Goal: Information Seeking & Learning: Find specific fact

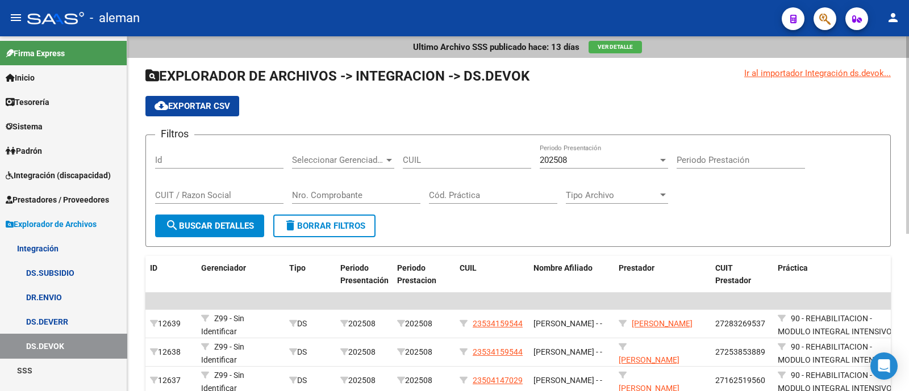
drag, startPoint x: 423, startPoint y: 161, endPoint x: 432, endPoint y: 162, distance: 9.1
click at [423, 161] on input "CUIL" at bounding box center [467, 160] width 128 height 10
click at [56, 194] on span "Prestadores / Proveedores" at bounding box center [57, 200] width 103 height 12
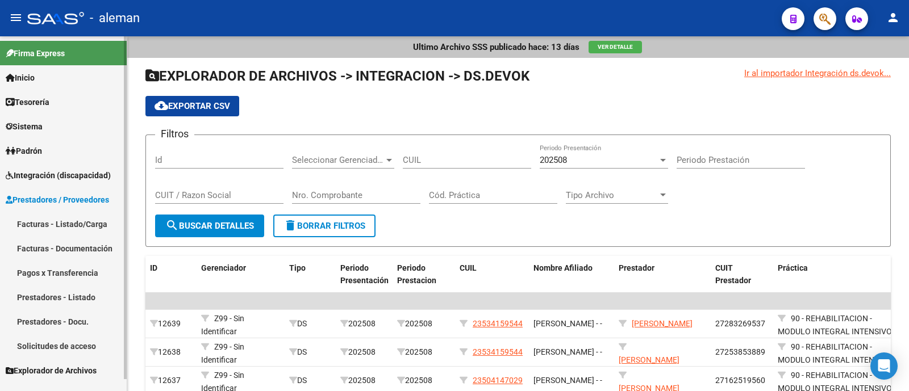
click at [60, 181] on span "Integración (discapacidad)" at bounding box center [58, 175] width 105 height 12
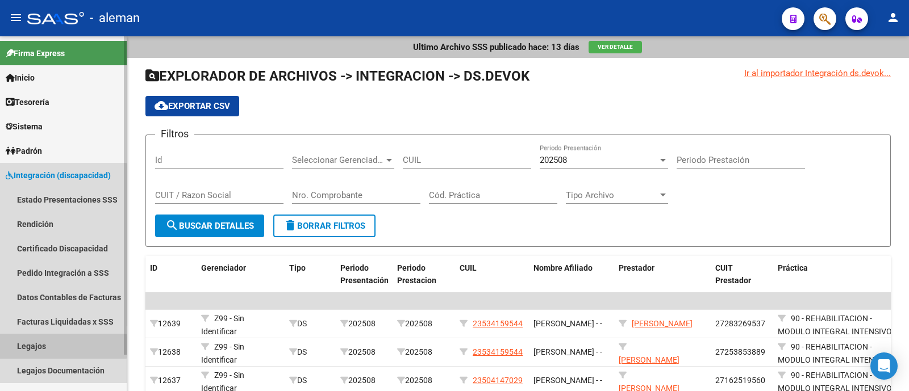
click at [57, 346] on link "Legajos" at bounding box center [63, 346] width 127 height 24
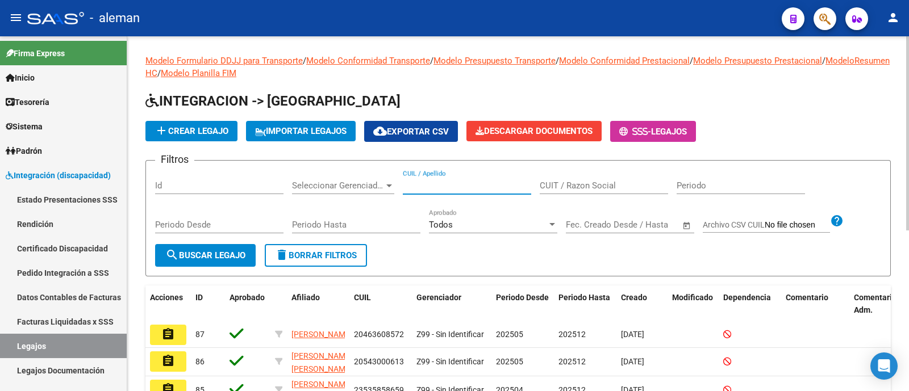
click at [441, 185] on input "CUIL / Apellido" at bounding box center [467, 186] width 128 height 10
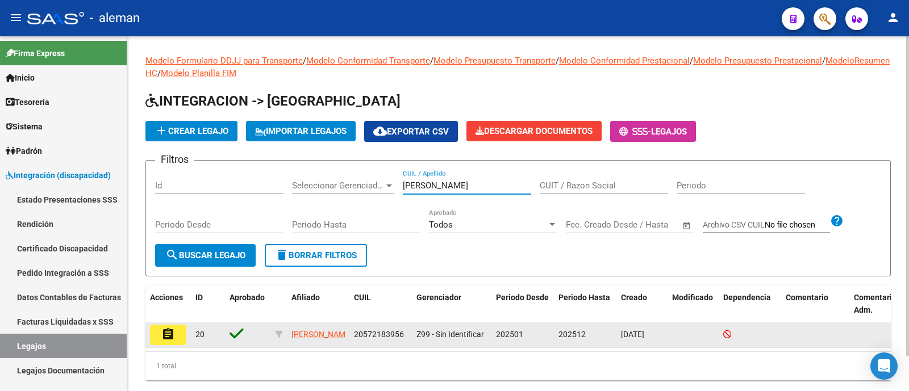
type input "gowl"
click at [161, 333] on mat-icon "assignment" at bounding box center [168, 335] width 14 height 14
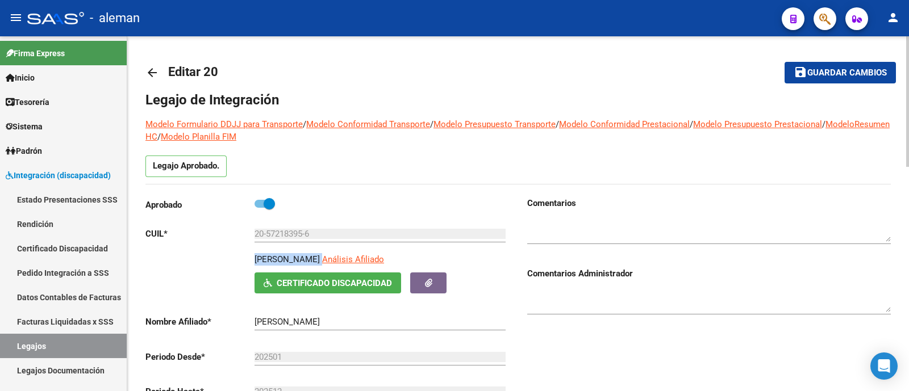
drag, startPoint x: 253, startPoint y: 258, endPoint x: 320, endPoint y: 260, distance: 66.5
click at [320, 260] on div "GOWLAND FELIX Análisis Afiliado Certificado Discapacidad ARCA Padrón" at bounding box center [327, 273] width 364 height 40
copy p "GOWLAND FELIX"
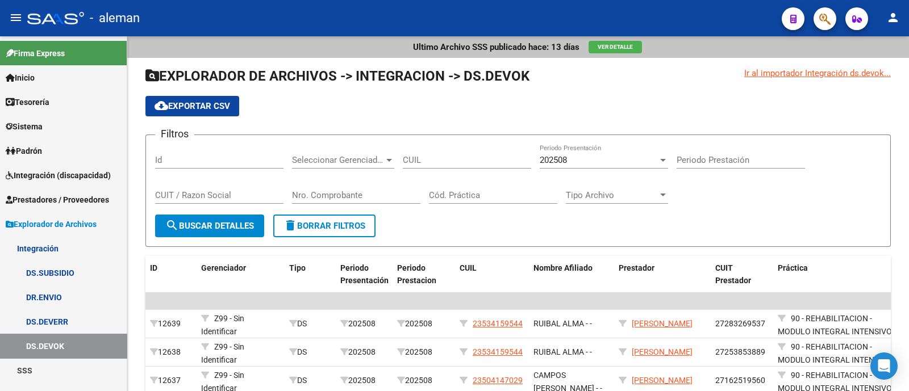
click at [68, 172] on span "Integración (discapacidad)" at bounding box center [58, 175] width 105 height 12
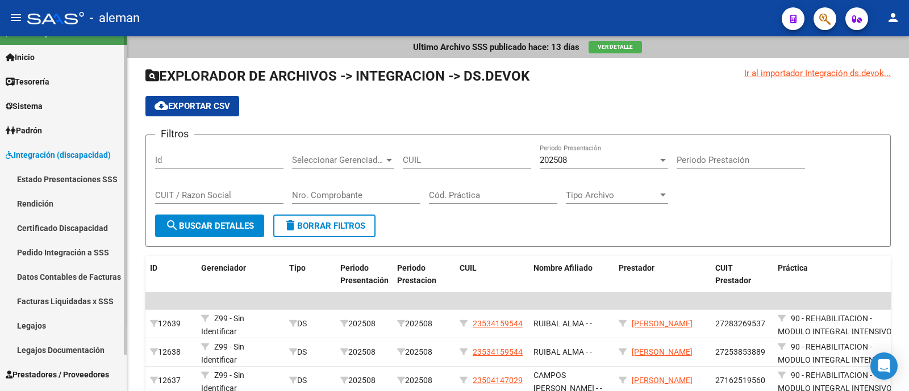
scroll to position [40, 0]
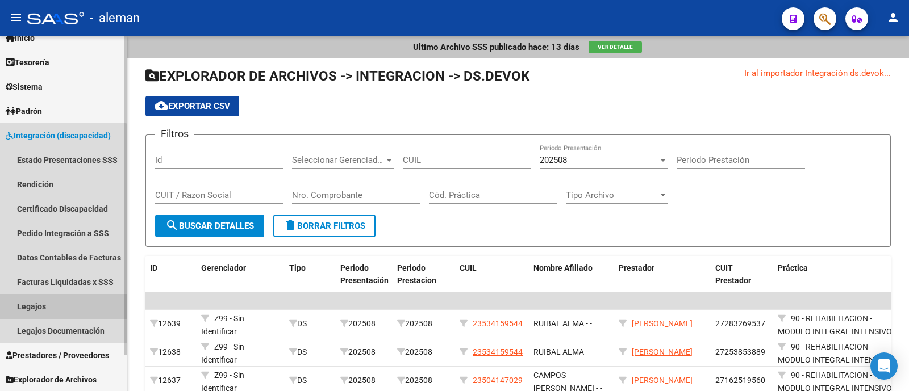
click at [60, 302] on link "Legajos" at bounding box center [63, 306] width 127 height 24
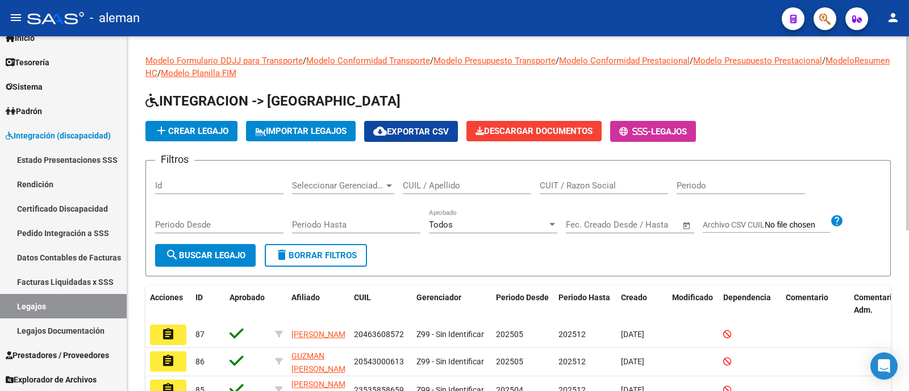
click at [410, 179] on div "CUIL / Apellido" at bounding box center [467, 182] width 128 height 24
type input "[PERSON_NAME]"
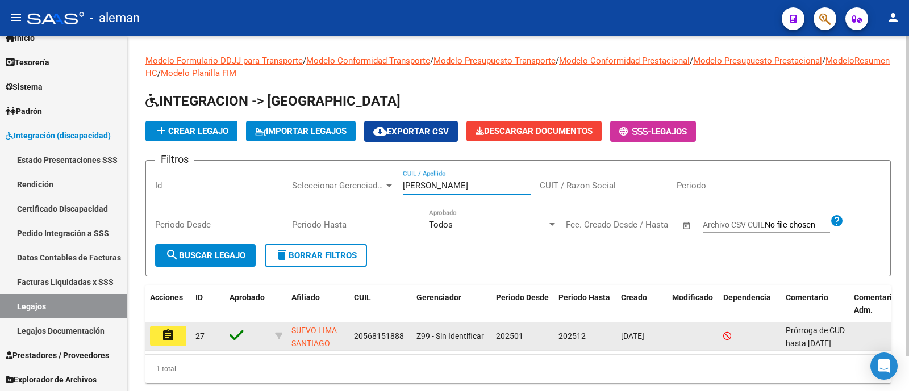
click at [174, 335] on mat-icon "assignment" at bounding box center [168, 336] width 14 height 14
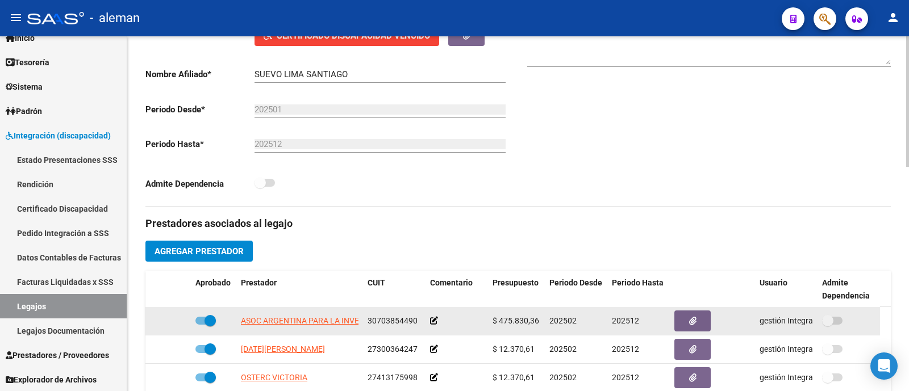
scroll to position [283, 0]
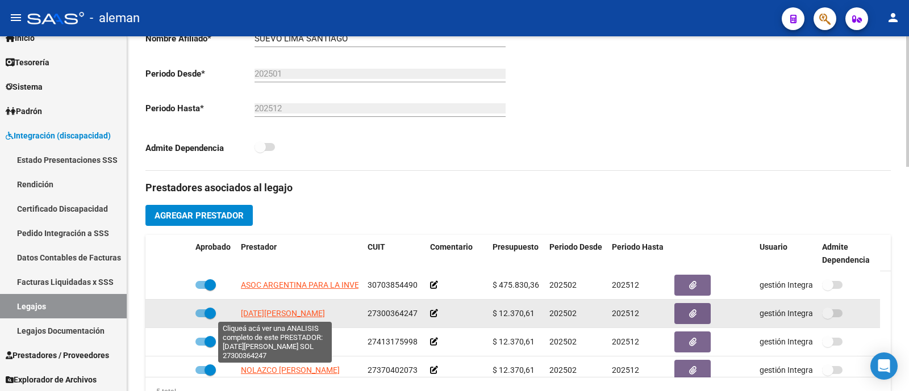
click at [293, 312] on span "[DATE][PERSON_NAME]" at bounding box center [283, 313] width 84 height 9
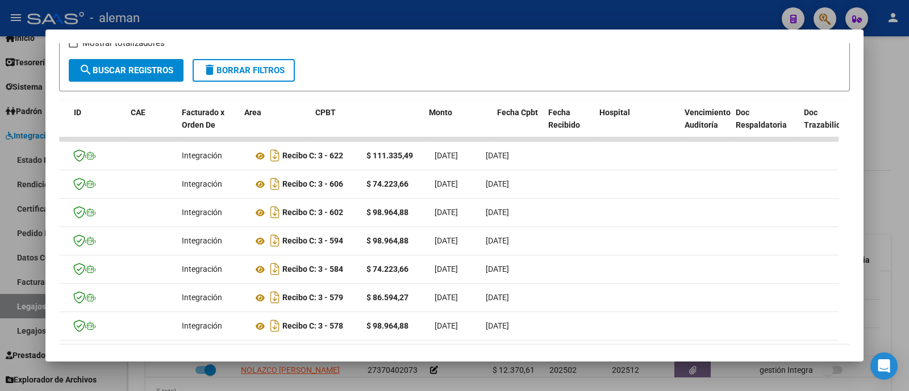
scroll to position [0, 0]
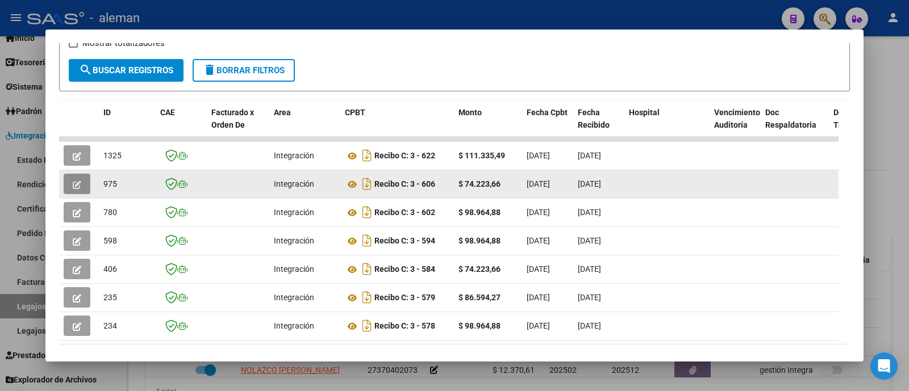
click at [79, 181] on icon "button" at bounding box center [77, 185] width 9 height 9
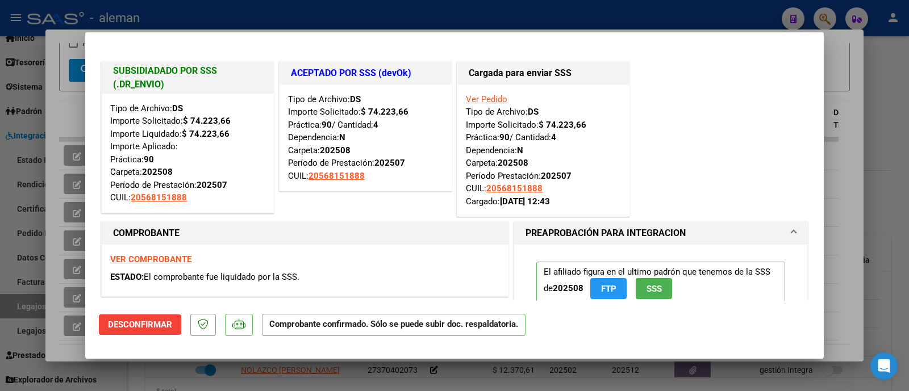
click at [880, 156] on div at bounding box center [454, 195] width 909 height 391
type input "$ 0,00"
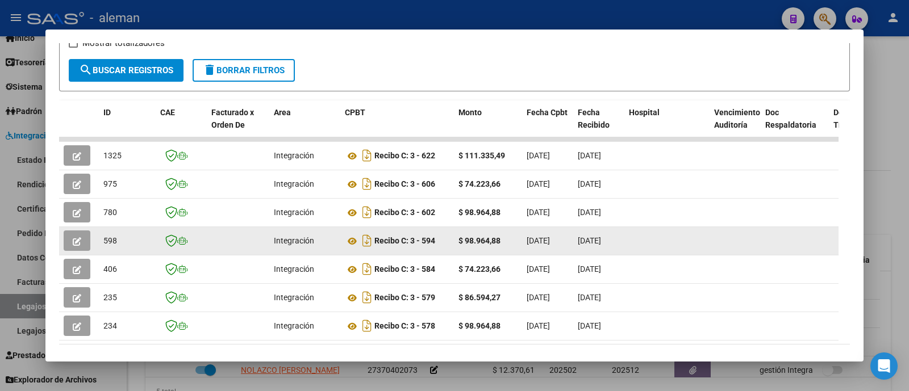
click at [75, 237] on icon "button" at bounding box center [77, 241] width 9 height 9
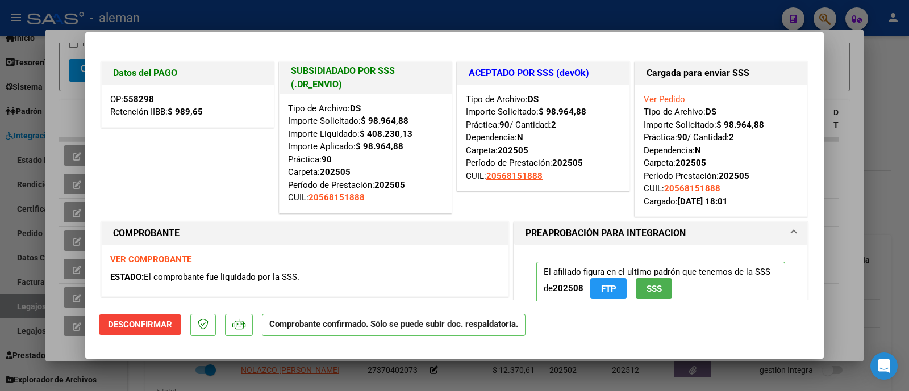
click at [886, 172] on div at bounding box center [454, 195] width 909 height 391
type input "$ 0,00"
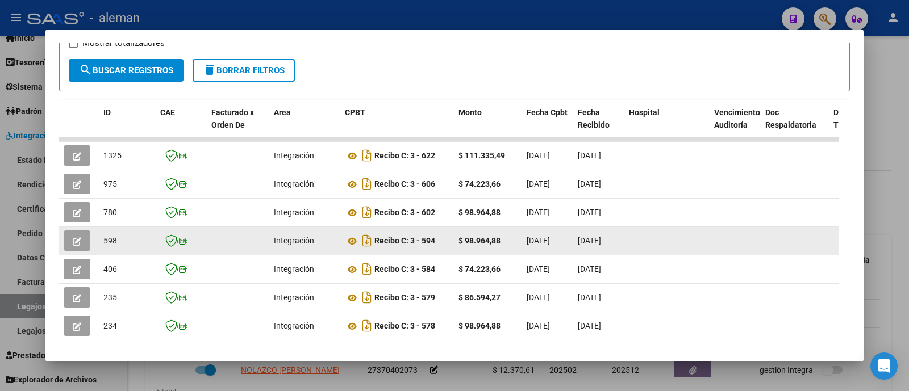
click at [80, 237] on icon "button" at bounding box center [77, 241] width 9 height 9
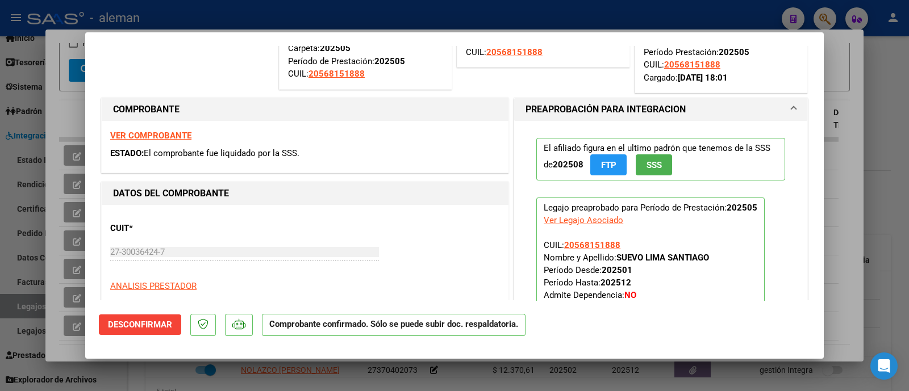
scroll to position [283, 0]
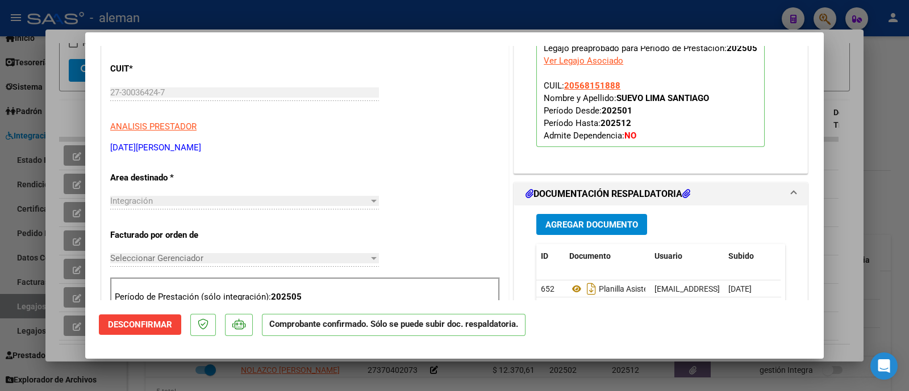
click at [880, 209] on div at bounding box center [454, 195] width 909 height 391
type input "$ 0,00"
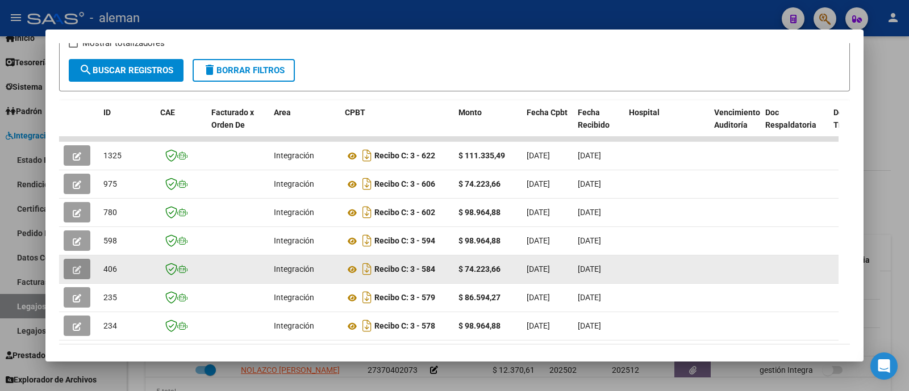
click at [80, 274] on button "button" at bounding box center [77, 269] width 27 height 20
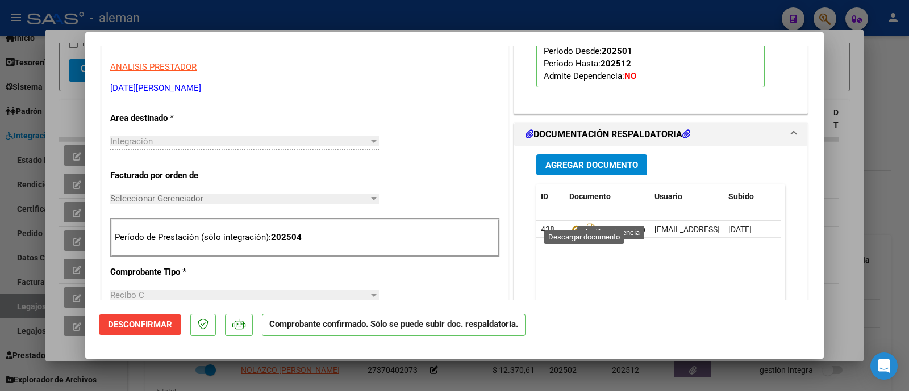
scroll to position [355, 0]
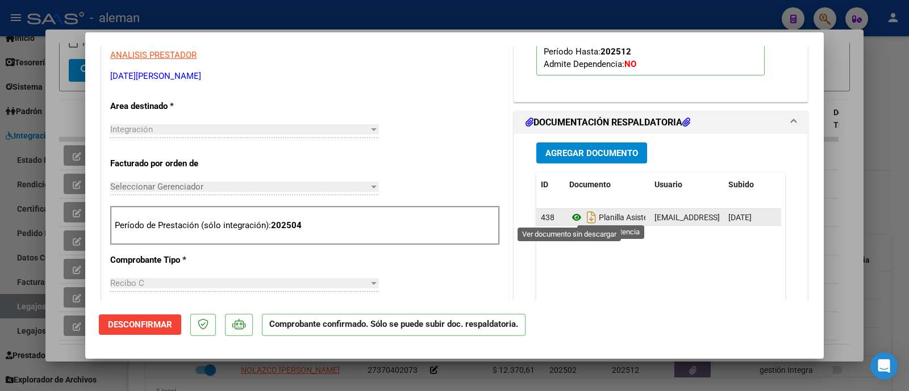
click at [569, 218] on icon at bounding box center [576, 218] width 15 height 14
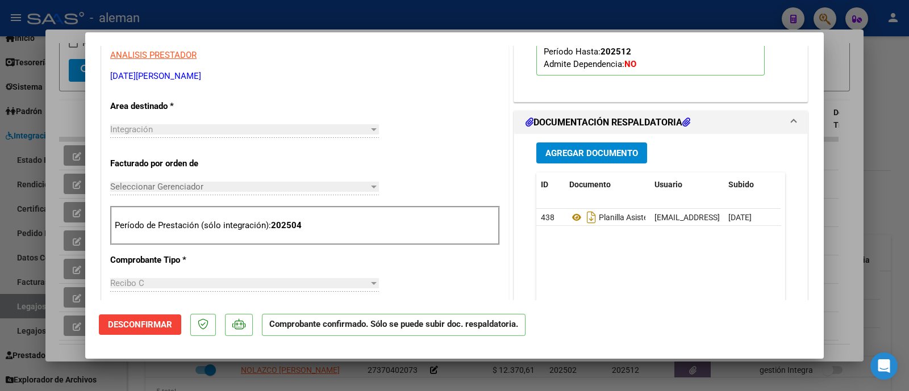
click at [878, 99] on div at bounding box center [454, 195] width 909 height 391
type input "$ 0,00"
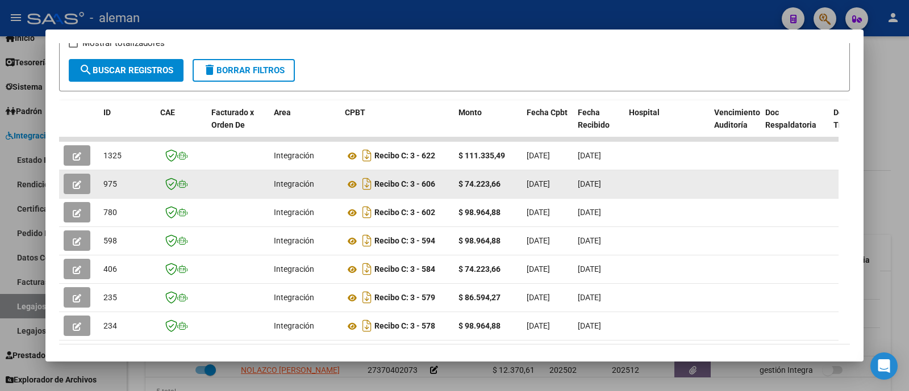
click at [74, 181] on icon "button" at bounding box center [77, 185] width 9 height 9
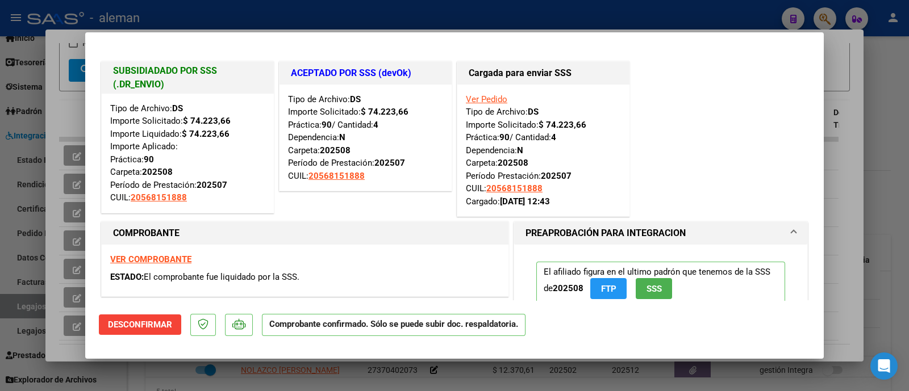
click at [900, 95] on div at bounding box center [454, 195] width 909 height 391
type input "$ 0,00"
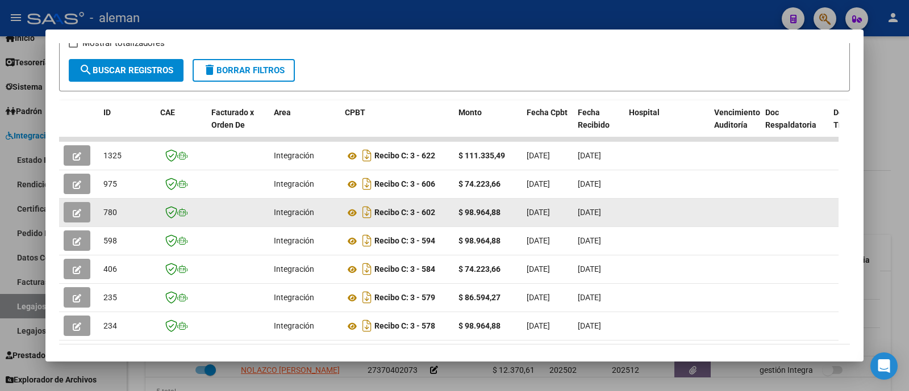
click at [71, 220] on button "button" at bounding box center [77, 212] width 27 height 20
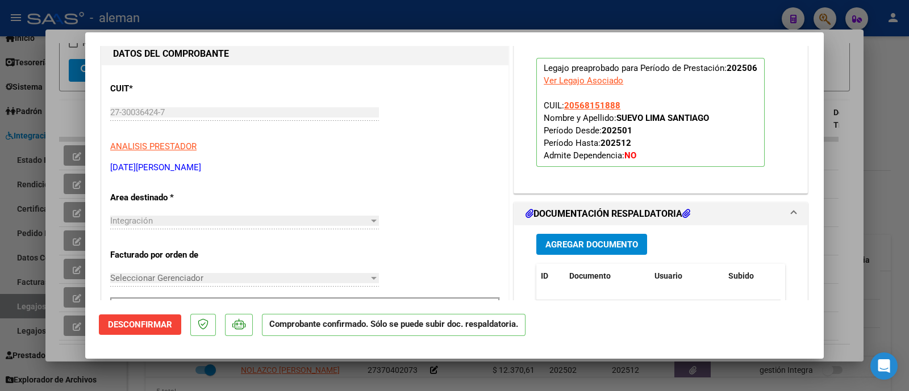
scroll to position [283, 0]
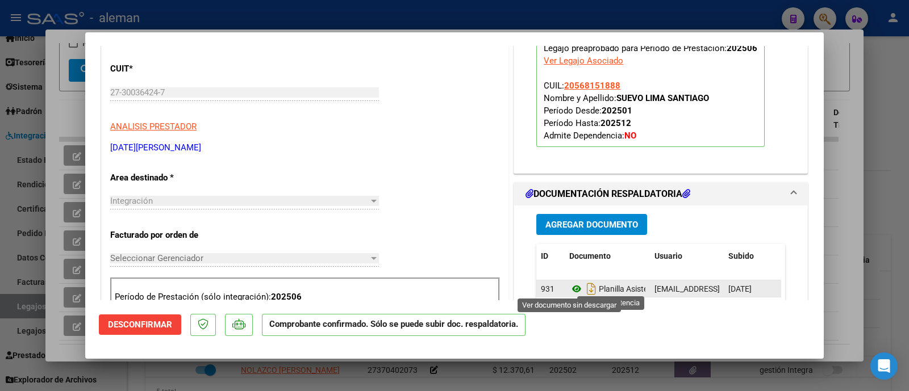
click at [571, 290] on icon at bounding box center [576, 289] width 15 height 14
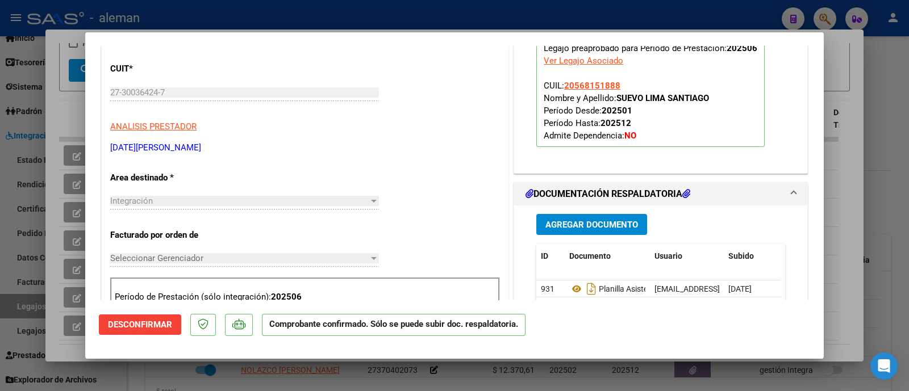
click at [892, 132] on div at bounding box center [454, 195] width 909 height 391
type input "$ 0,00"
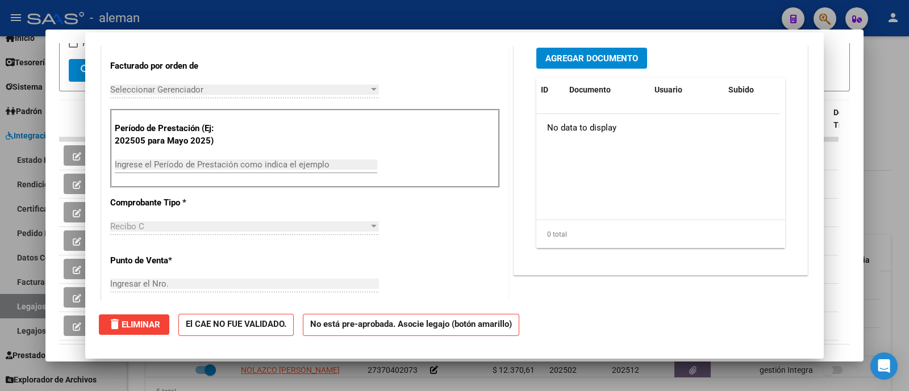
scroll to position [0, 0]
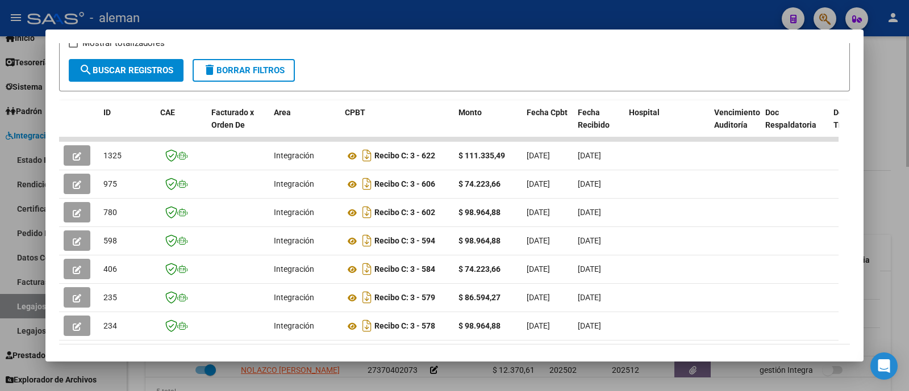
drag, startPoint x: 882, startPoint y: 115, endPoint x: 876, endPoint y: 112, distance: 6.4
click at [882, 115] on div at bounding box center [454, 195] width 909 height 391
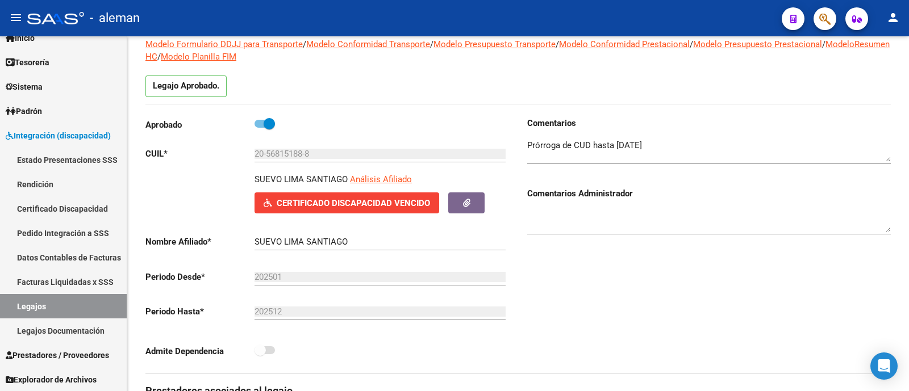
scroll to position [70, 0]
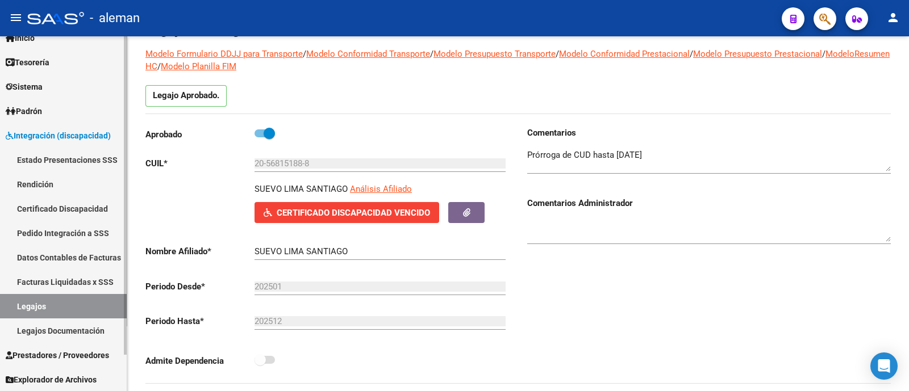
click at [55, 304] on link "Legajos" at bounding box center [63, 306] width 127 height 24
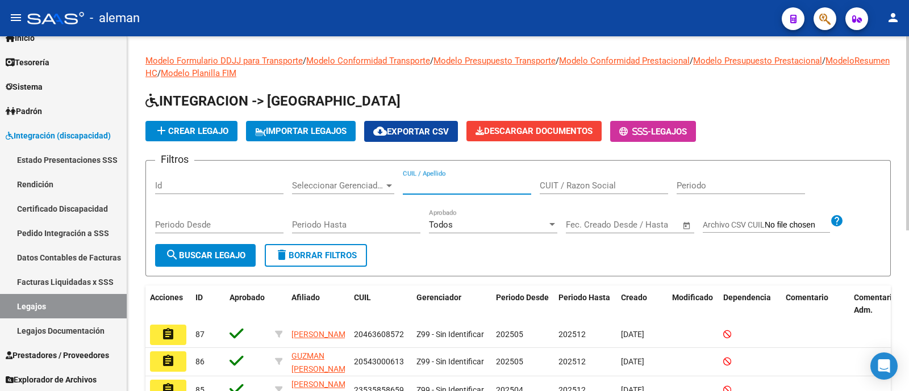
click at [444, 187] on input "CUIL / Apellido" at bounding box center [467, 186] width 128 height 10
type input "[PERSON_NAME]"
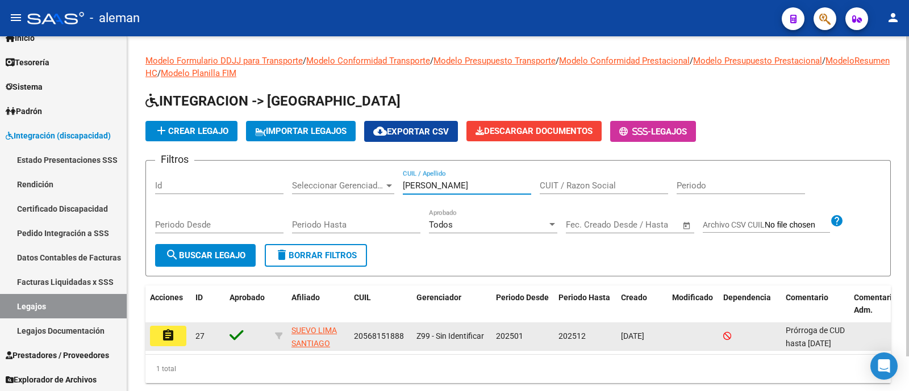
click at [176, 333] on button "assignment" at bounding box center [168, 336] width 36 height 20
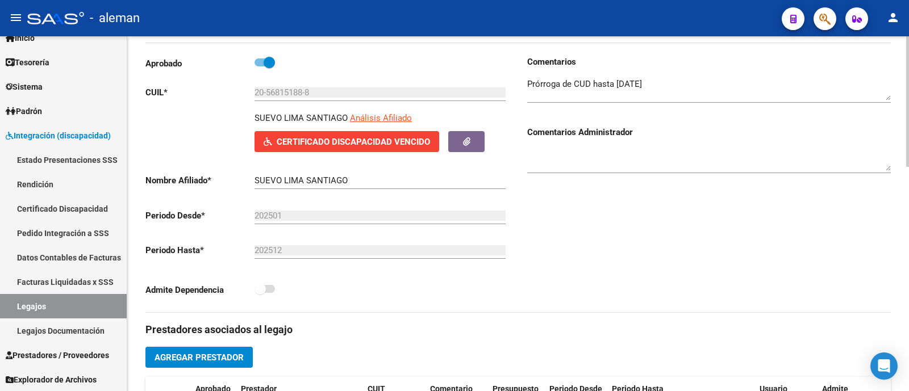
scroll to position [283, 0]
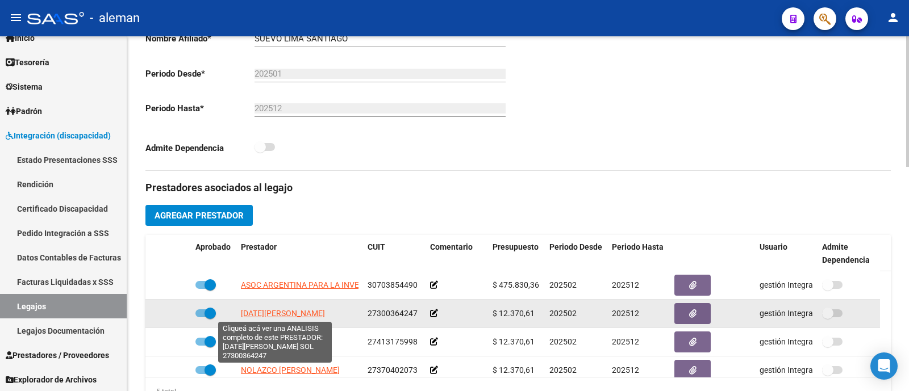
click at [291, 312] on span "[DATE][PERSON_NAME]" at bounding box center [283, 313] width 84 height 9
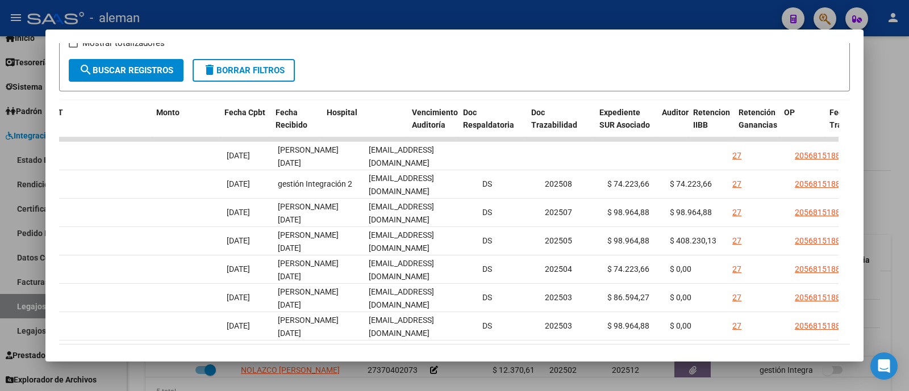
scroll to position [0, 0]
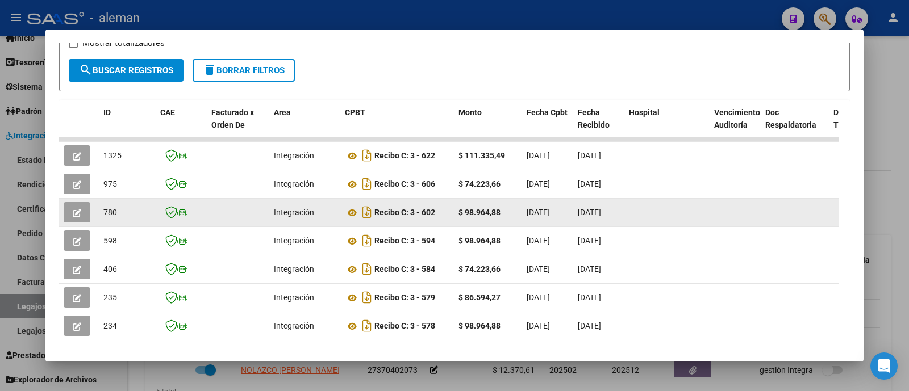
drag, startPoint x: 375, startPoint y: 212, endPoint x: 437, endPoint y: 215, distance: 62.5
click at [437, 215] on div "Recibo C: 3 - 602" at bounding box center [397, 212] width 105 height 18
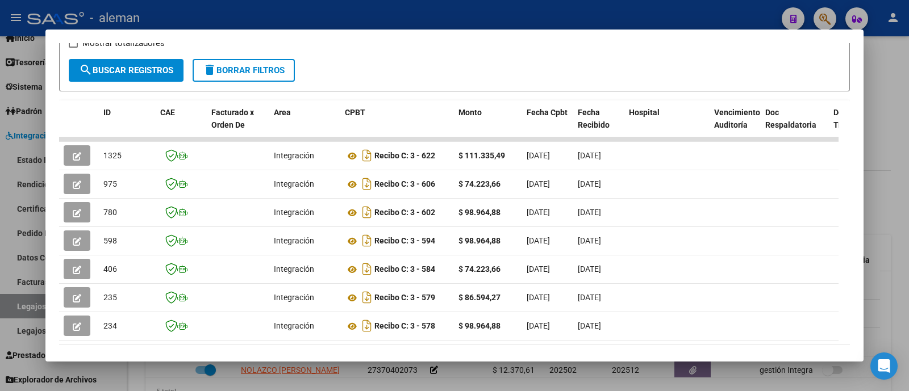
copy strong "Recibo C: 3 - 602"
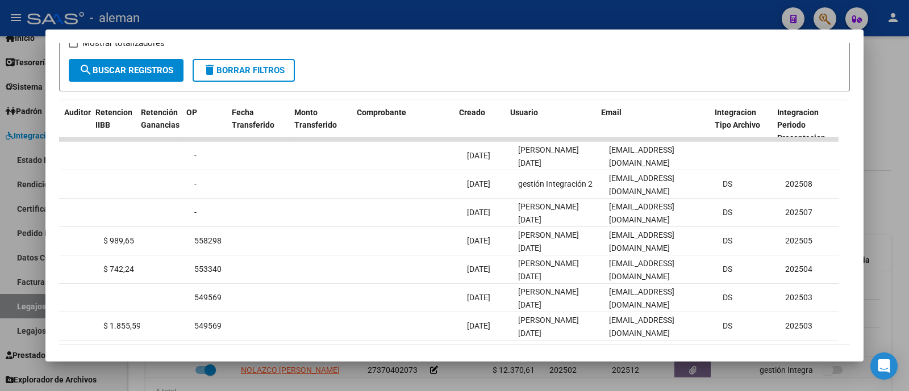
scroll to position [0, 1099]
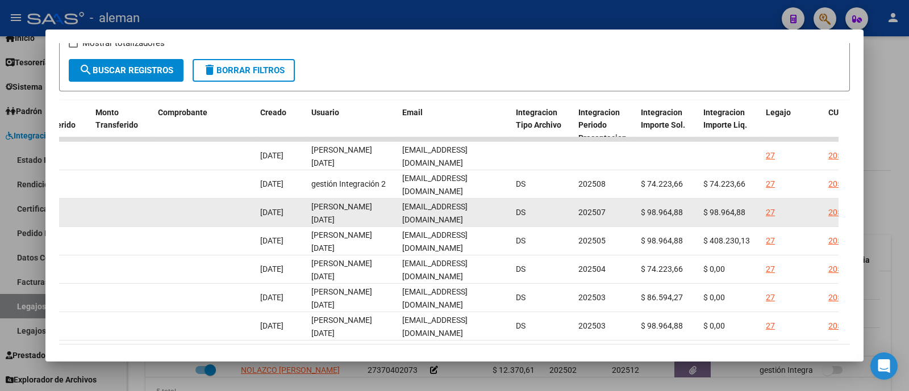
drag, startPoint x: 642, startPoint y: 212, endPoint x: 687, endPoint y: 212, distance: 45.4
click at [687, 212] on div "$ 98.964,88" at bounding box center [667, 212] width 53 height 13
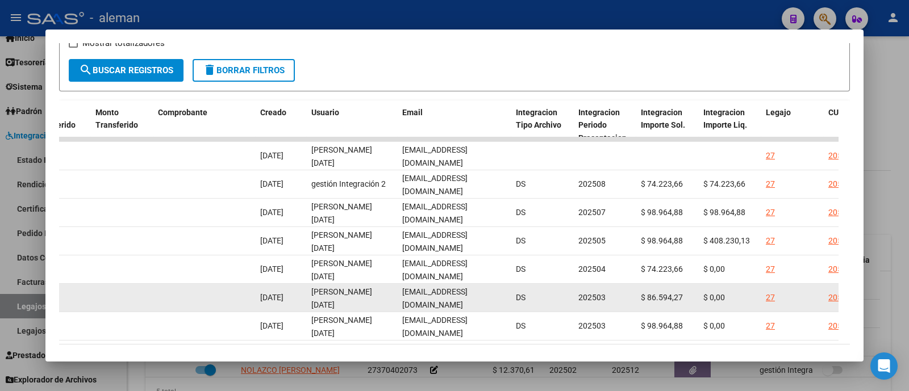
copy span "$ 98.964,88"
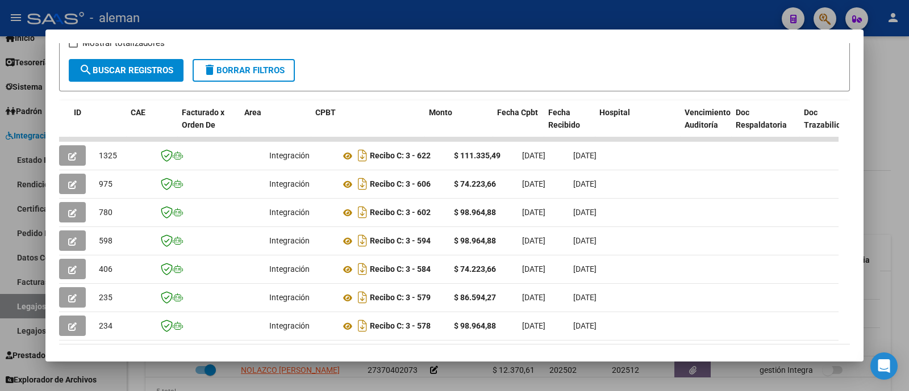
scroll to position [0, 0]
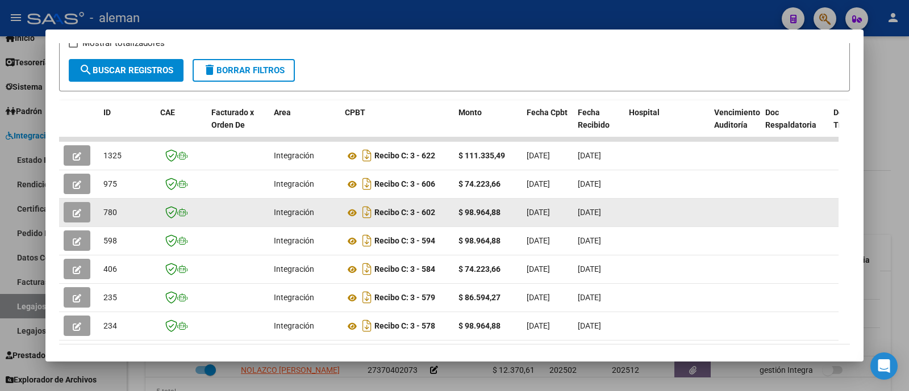
click at [78, 210] on icon "button" at bounding box center [77, 213] width 9 height 9
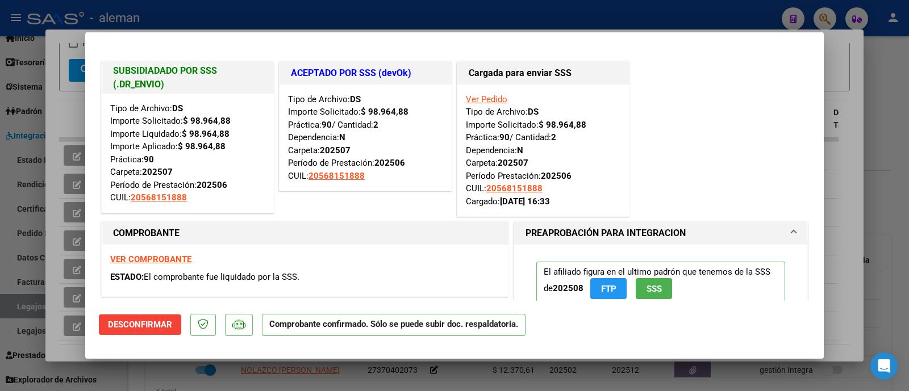
scroll to position [355, 0]
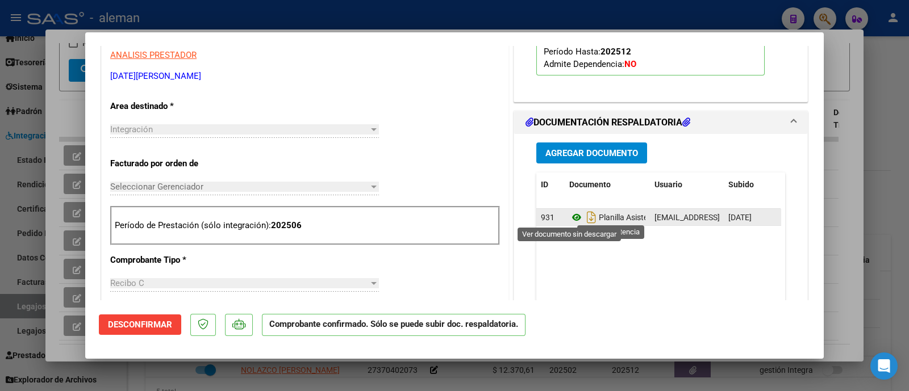
click at [569, 216] on icon at bounding box center [576, 218] width 15 height 14
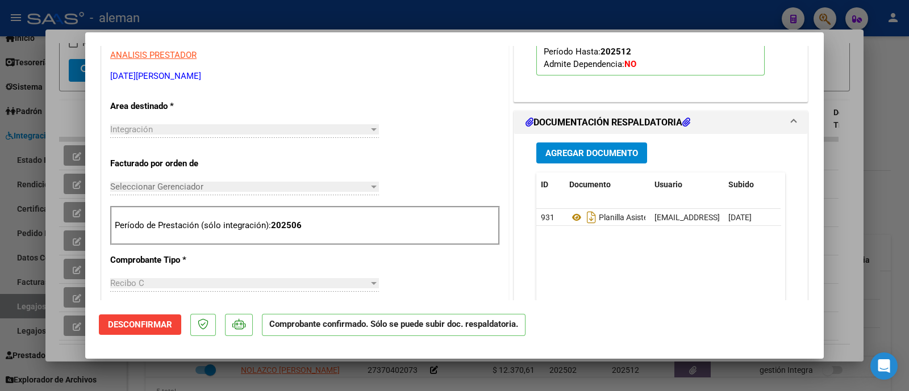
click at [874, 111] on div at bounding box center [454, 195] width 909 height 391
type input "$ 0,00"
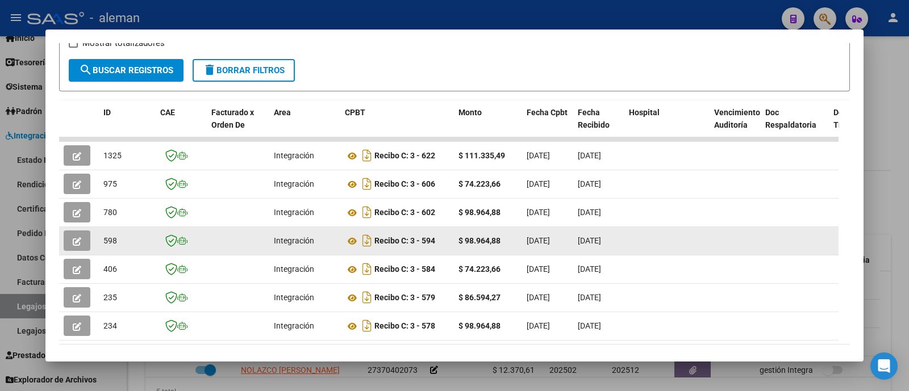
drag, startPoint x: 379, startPoint y: 244, endPoint x: 445, endPoint y: 243, distance: 65.3
click at [445, 243] on div "Recibo C: 3 - 594" at bounding box center [397, 241] width 105 height 18
copy strong "Recibo C: 3 - 594"
click at [78, 237] on icon "button" at bounding box center [77, 241] width 9 height 9
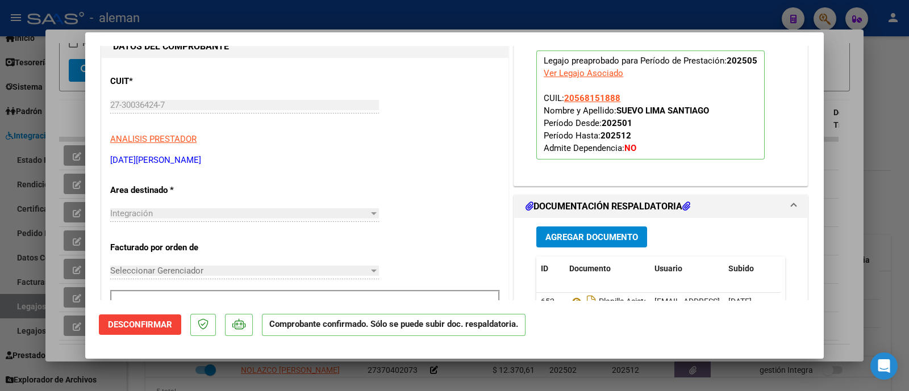
scroll to position [355, 0]
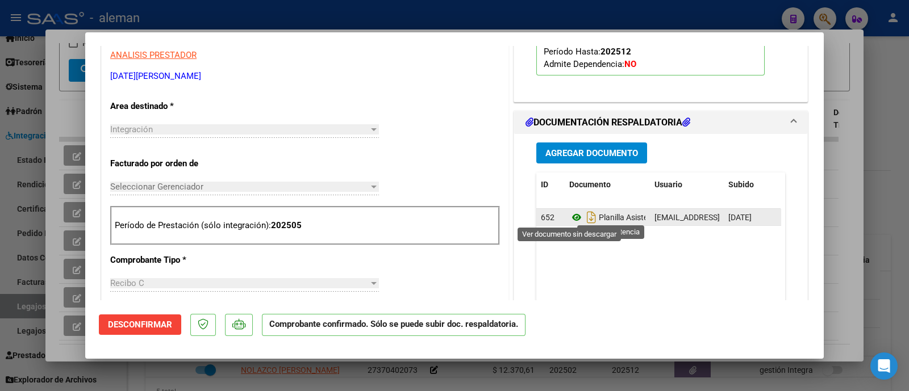
click at [570, 217] on icon at bounding box center [576, 218] width 15 height 14
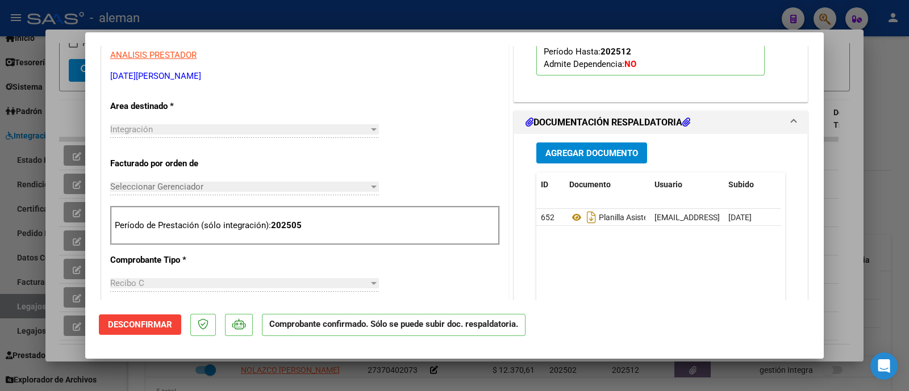
click at [882, 120] on div at bounding box center [454, 195] width 909 height 391
type input "$ 0,00"
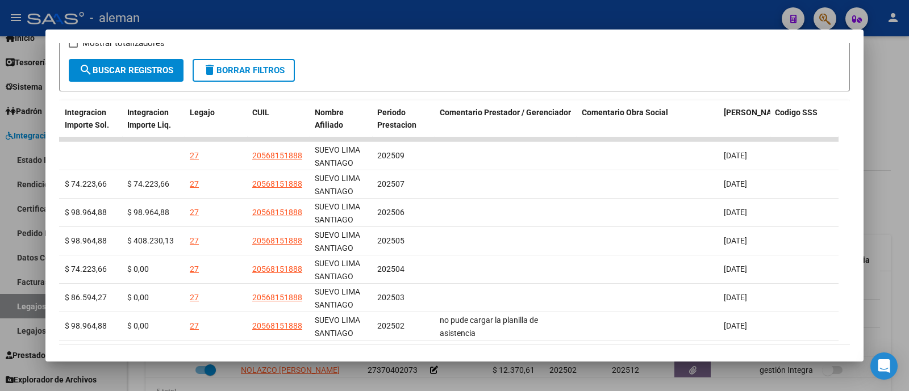
scroll to position [0, 0]
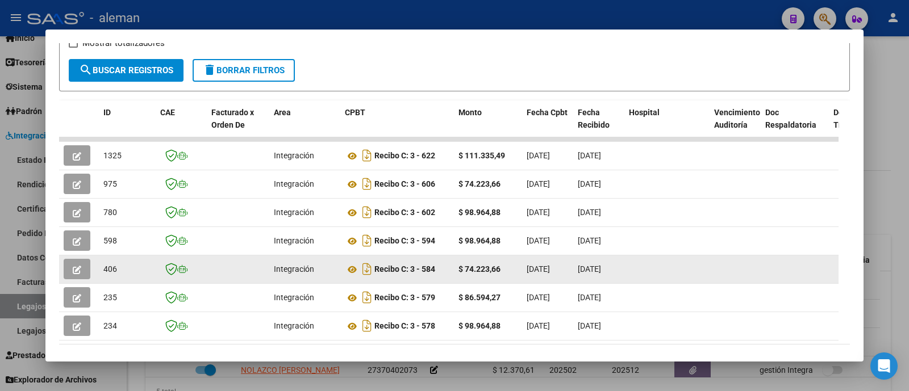
click at [69, 272] on button "button" at bounding box center [77, 269] width 27 height 20
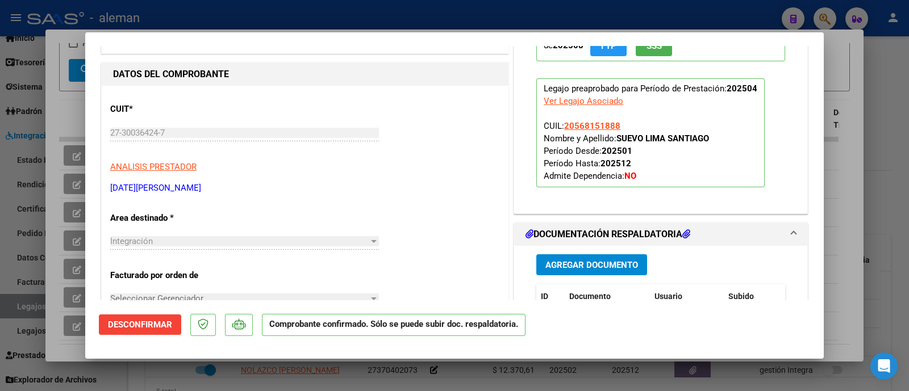
scroll to position [355, 0]
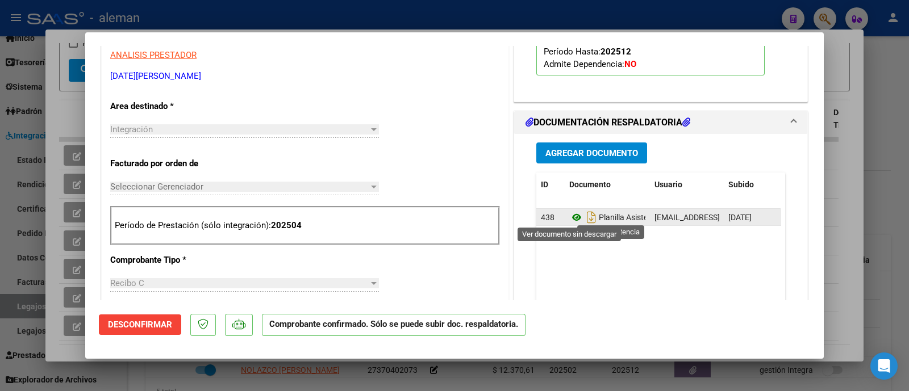
click at [570, 216] on icon at bounding box center [576, 218] width 15 height 14
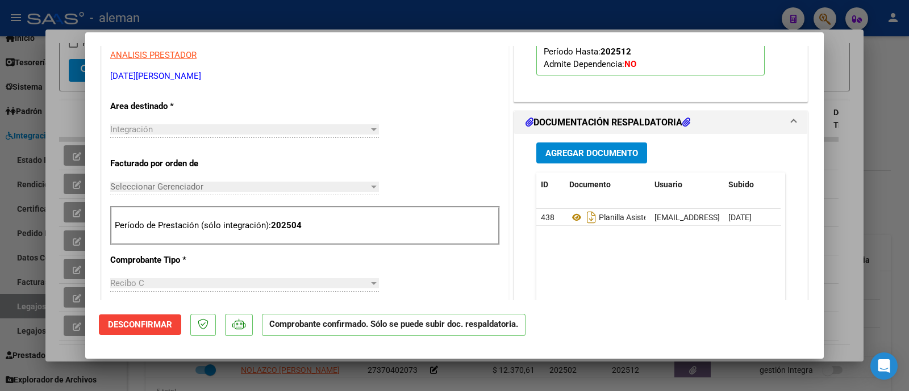
click at [875, 202] on div at bounding box center [454, 195] width 909 height 391
type input "$ 0,00"
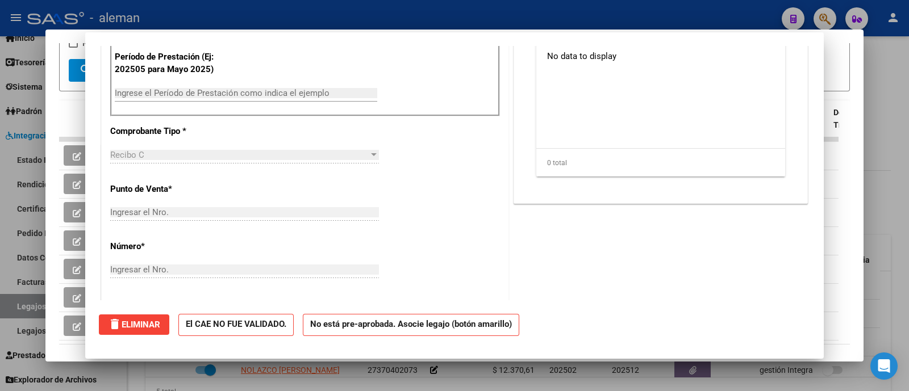
scroll to position [0, 0]
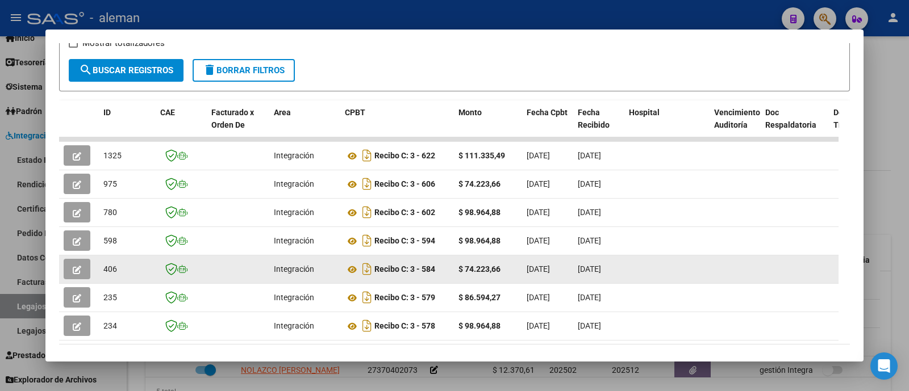
drag, startPoint x: 443, startPoint y: 268, endPoint x: 374, endPoint y: 273, distance: 68.4
click at [374, 273] on div "Recibo C: 3 - 584" at bounding box center [397, 269] width 105 height 18
copy strong "Recibo C: 3 - 584"
drag, startPoint x: 468, startPoint y: 265, endPoint x: 504, endPoint y: 269, distance: 36.5
click at [504, 269] on div "$ 74.223,66" at bounding box center [487, 269] width 59 height 13
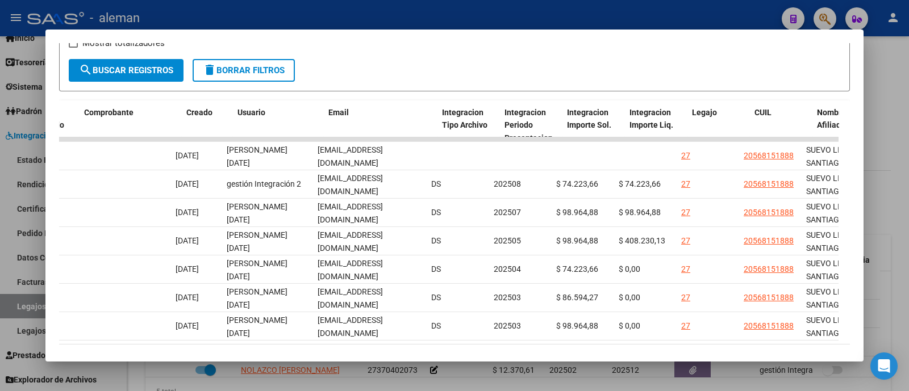
scroll to position [0, 1231]
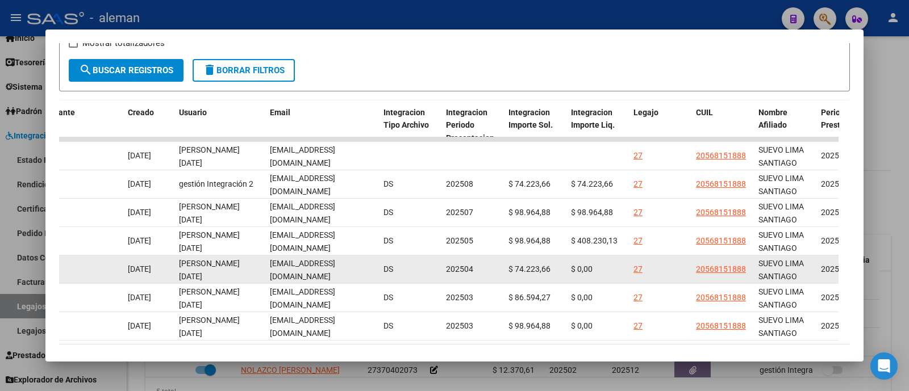
drag, startPoint x: 554, startPoint y: 272, endPoint x: 496, endPoint y: 273, distance: 57.4
click at [496, 273] on div "406 Integración Recibo C: 3 - 584 $ 74.223,66 [DATE] [DATE] $ 742,24 553340 [DA…" at bounding box center [55, 270] width 2454 height 28
copy div "$ 74.223,66"
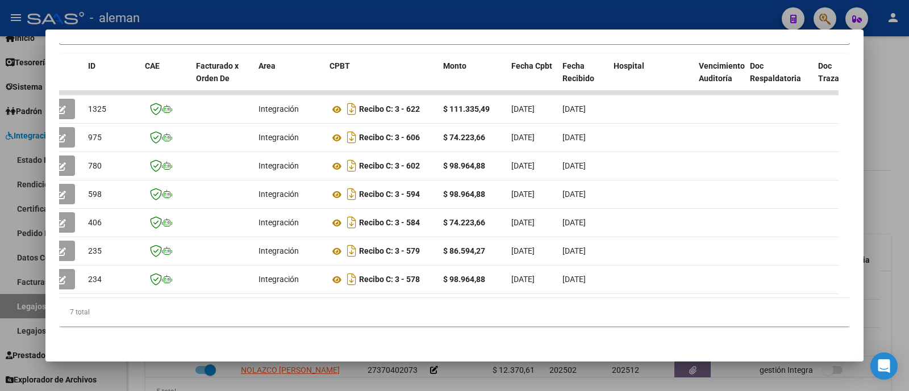
scroll to position [0, 0]
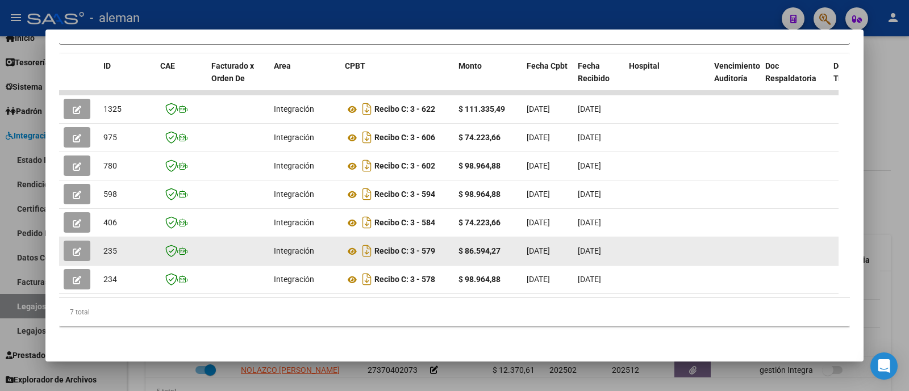
click at [69, 243] on button "button" at bounding box center [77, 251] width 27 height 20
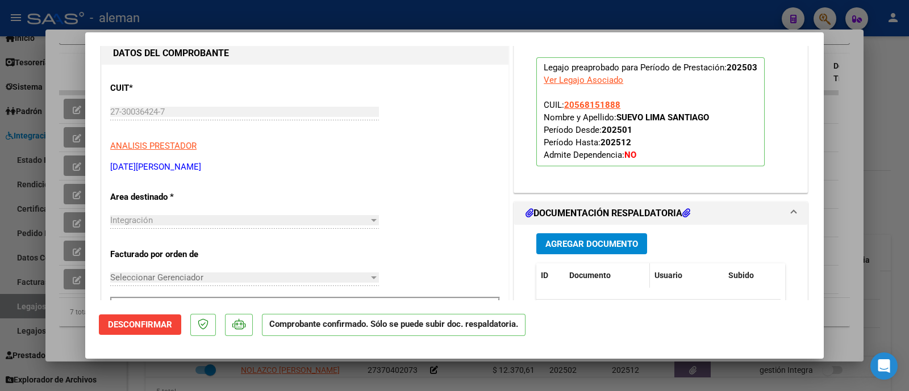
scroll to position [283, 0]
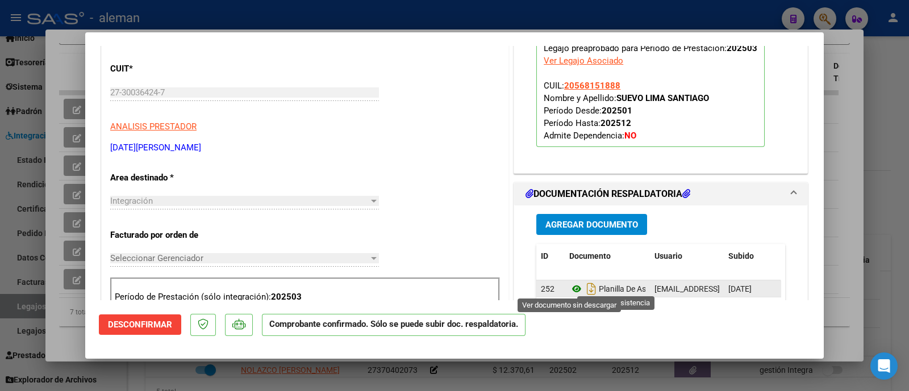
click at [569, 291] on icon at bounding box center [576, 289] width 15 height 14
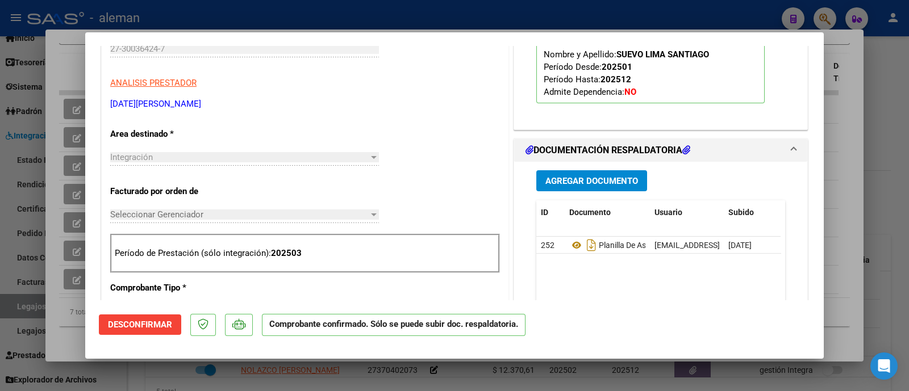
scroll to position [355, 0]
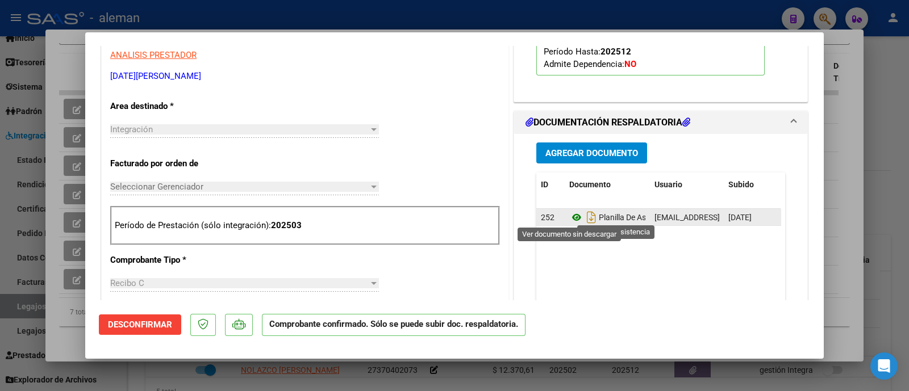
click at [574, 219] on icon at bounding box center [576, 218] width 15 height 14
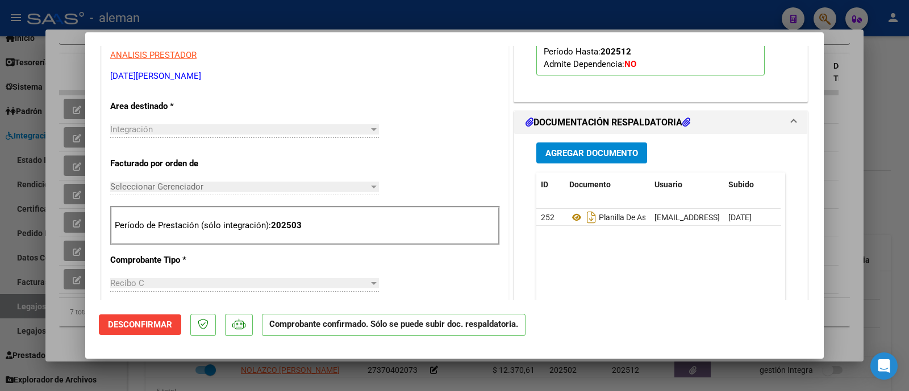
scroll to position [0, 0]
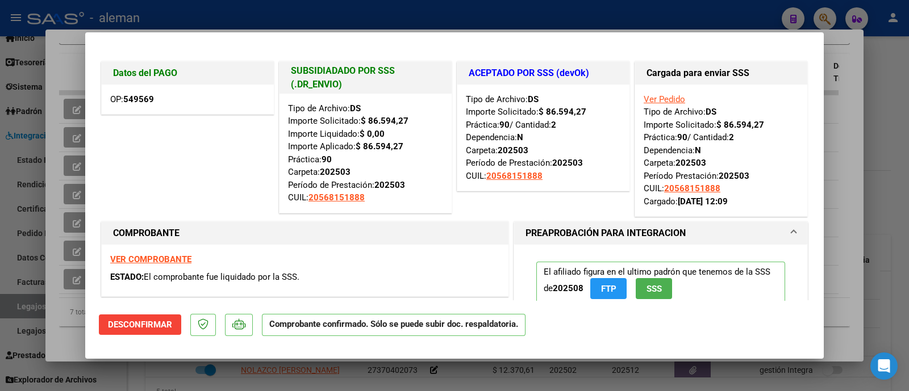
click at [879, 146] on div at bounding box center [454, 195] width 909 height 391
type input "$ 0,00"
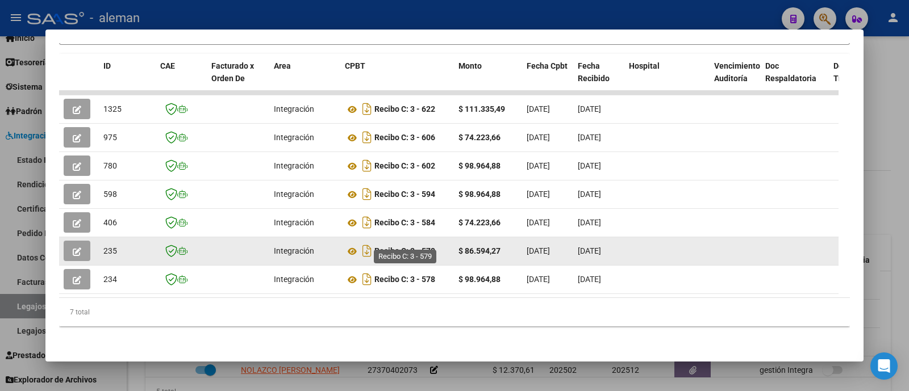
drag, startPoint x: 444, startPoint y: 241, endPoint x: 375, endPoint y: 242, distance: 68.7
click at [375, 242] on div "Recibo C: 3 - 579" at bounding box center [397, 251] width 105 height 18
copy strong "Recibo C: 3 - 579"
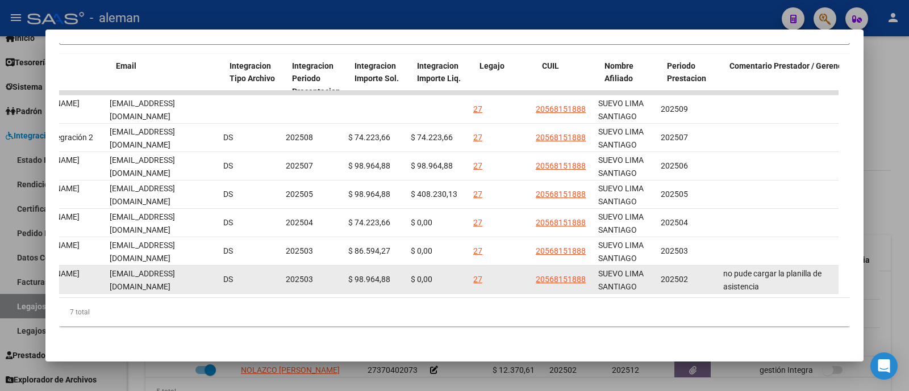
scroll to position [0, 1358]
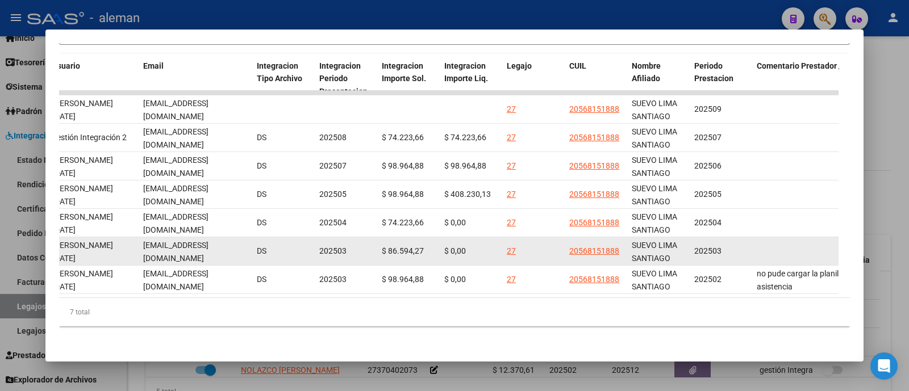
drag, startPoint x: 421, startPoint y: 243, endPoint x: 375, endPoint y: 242, distance: 46.0
copy div "$ 86.594,27"
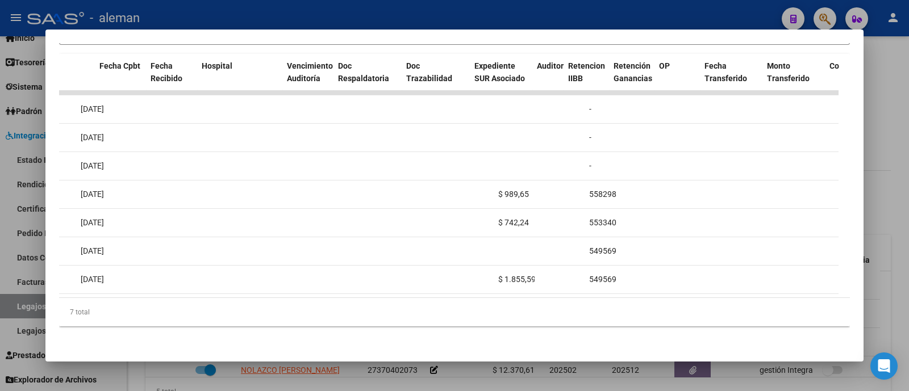
scroll to position [0, 0]
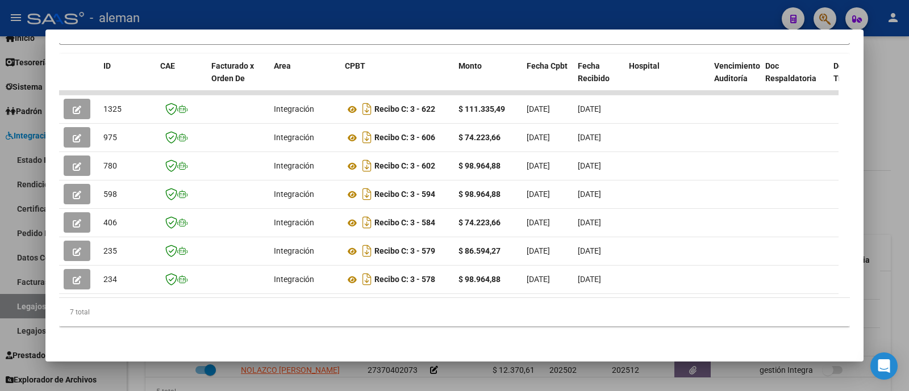
click at [882, 155] on div at bounding box center [454, 195] width 909 height 391
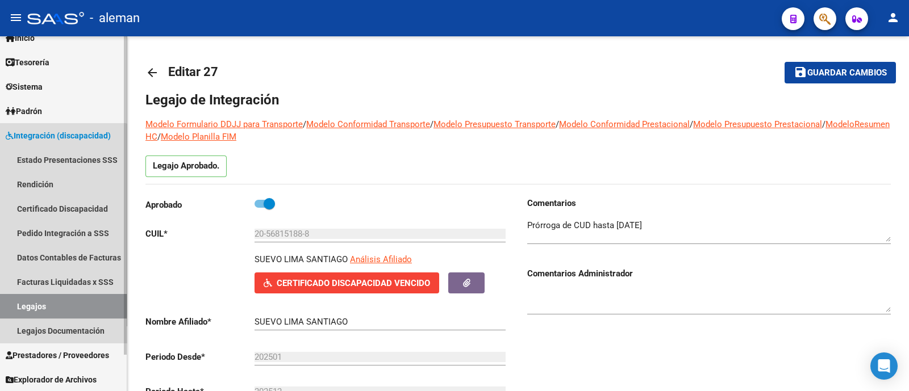
click at [38, 302] on link "Legajos" at bounding box center [63, 306] width 127 height 24
